Goal: Transaction & Acquisition: Obtain resource

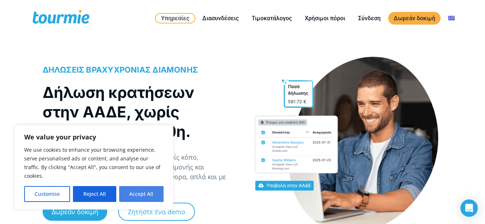
click at [144, 195] on button "Accept All" at bounding box center [141, 194] width 44 height 16
checkbox input "true"
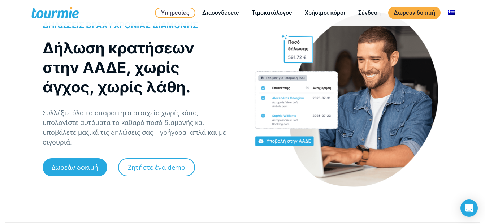
scroll to position [14, 0]
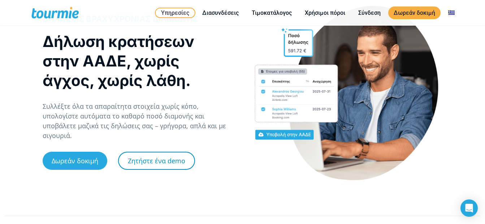
click at [159, 156] on link "Ζητήστε ένα demo" at bounding box center [156, 161] width 77 height 18
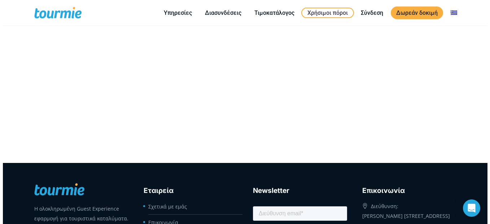
scroll to position [274, 0]
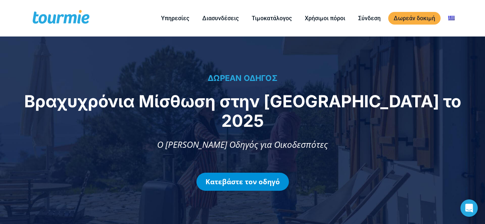
click at [254, 173] on link "Κατεβάστε τον οδηγό" at bounding box center [242, 182] width 92 height 18
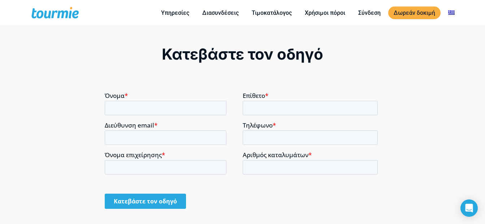
scroll to position [484, 0]
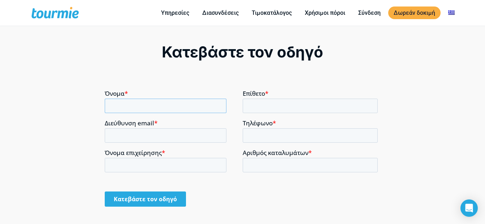
click at [130, 107] on input "Όνομα *" at bounding box center [165, 105] width 122 height 14
click at [121, 106] on input "Όνομα *" at bounding box center [165, 105] width 122 height 14
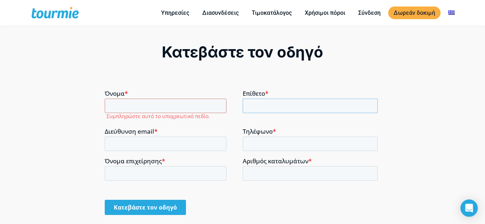
click at [272, 105] on input "Επίθετο *" at bounding box center [309, 105] width 135 height 14
type input "ΑΠΟΣΤΟΛΟΠΟΥΛΟΣ"
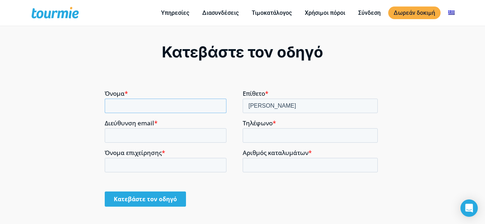
click at [118, 105] on input "Όνομα *" at bounding box center [165, 105] width 122 height 14
type input "ΙΩΑΝΝΗΣ"
click at [134, 137] on input "Διεύθυνση email *" at bounding box center [165, 135] width 122 height 14
type input "yiannisakr@yahoo.gr"
click at [251, 135] on input "Τηλέφωνο *" at bounding box center [309, 135] width 135 height 14
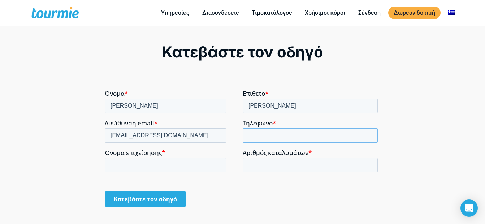
type input "+306944645904"
click at [167, 166] on input "Όνομα επιχείρησης *" at bounding box center [165, 164] width 122 height 14
type input "PARTHENON RETREAT"
click at [319, 165] on input "Αριθμός καταλυμάτων *" at bounding box center [309, 164] width 135 height 14
type input "1"
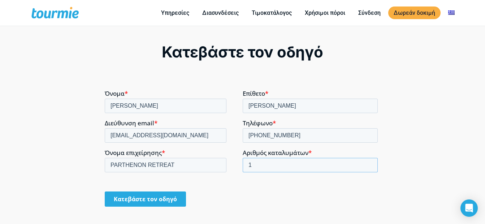
click at [369, 163] on input "1" at bounding box center [309, 164] width 135 height 14
click at [152, 196] on input "Κατεβάστε τον οδηγό" at bounding box center [144, 198] width 81 height 15
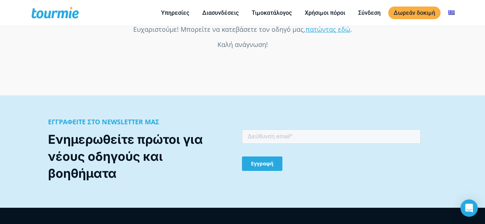
scroll to position [578, 0]
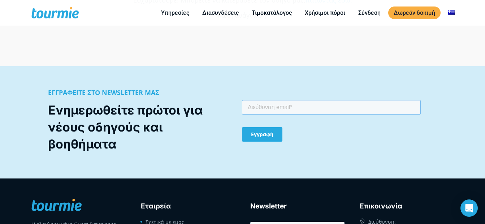
click at [320, 107] on input "email" at bounding box center [331, 107] width 179 height 14
type input "yiannisakr@yahoo.gr"
click at [266, 134] on input "Εγγραφή" at bounding box center [262, 134] width 40 height 14
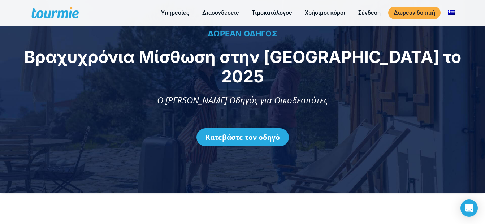
scroll to position [0, 0]
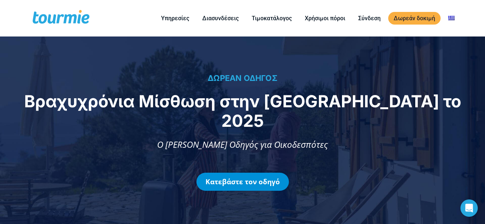
click at [245, 173] on link "Κατεβάστε τον οδηγό" at bounding box center [242, 182] width 92 height 18
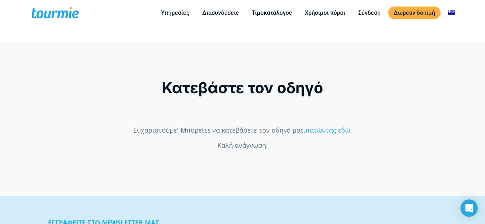
scroll to position [431, 0]
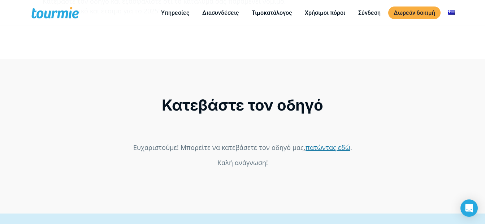
click at [320, 146] on link "πατώντας εδώ" at bounding box center [327, 147] width 45 height 9
